Goal: Find specific page/section: Find specific page/section

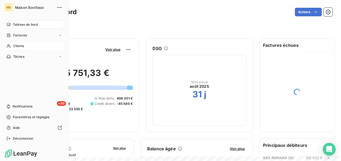
click at [12, 45] on div "Clients" at bounding box center [34, 46] width 60 height 9
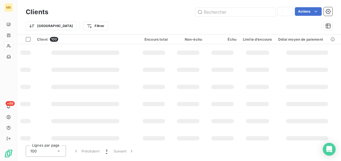
type input "AA"
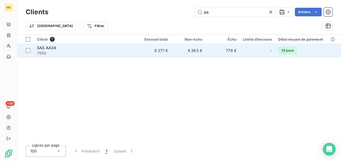
type input "aa"
click at [150, 49] on td "8 271 €" at bounding box center [154, 50] width 34 height 13
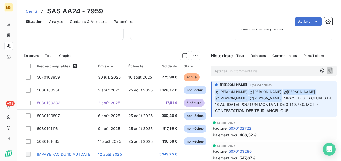
scroll to position [72, 0]
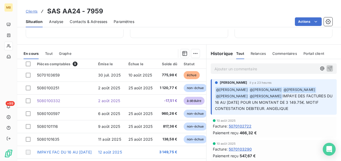
click at [238, 69] on p "Ajouter un commentaire ﻿" at bounding box center [265, 69] width 102 height 7
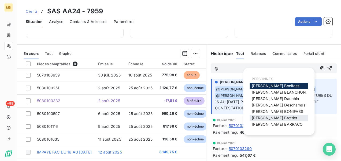
click at [275, 118] on span "[PERSON_NAME]" at bounding box center [274, 118] width 46 height 5
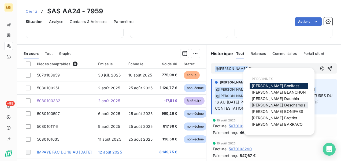
click at [268, 104] on span "[PERSON_NAME]" at bounding box center [277, 105] width 53 height 5
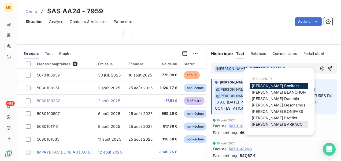
click at [268, 123] on span "[PERSON_NAME]" at bounding box center [276, 124] width 51 height 5
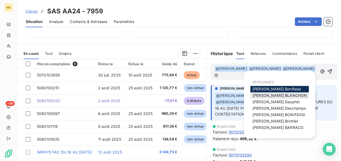
click at [269, 97] on span "[PERSON_NAME]" at bounding box center [279, 95] width 54 height 5
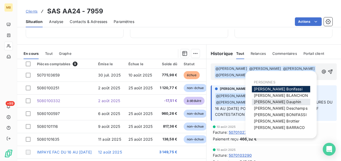
click at [269, 101] on span "[PERSON_NAME]" at bounding box center [277, 102] width 47 height 5
